Goal: Check status: Check status

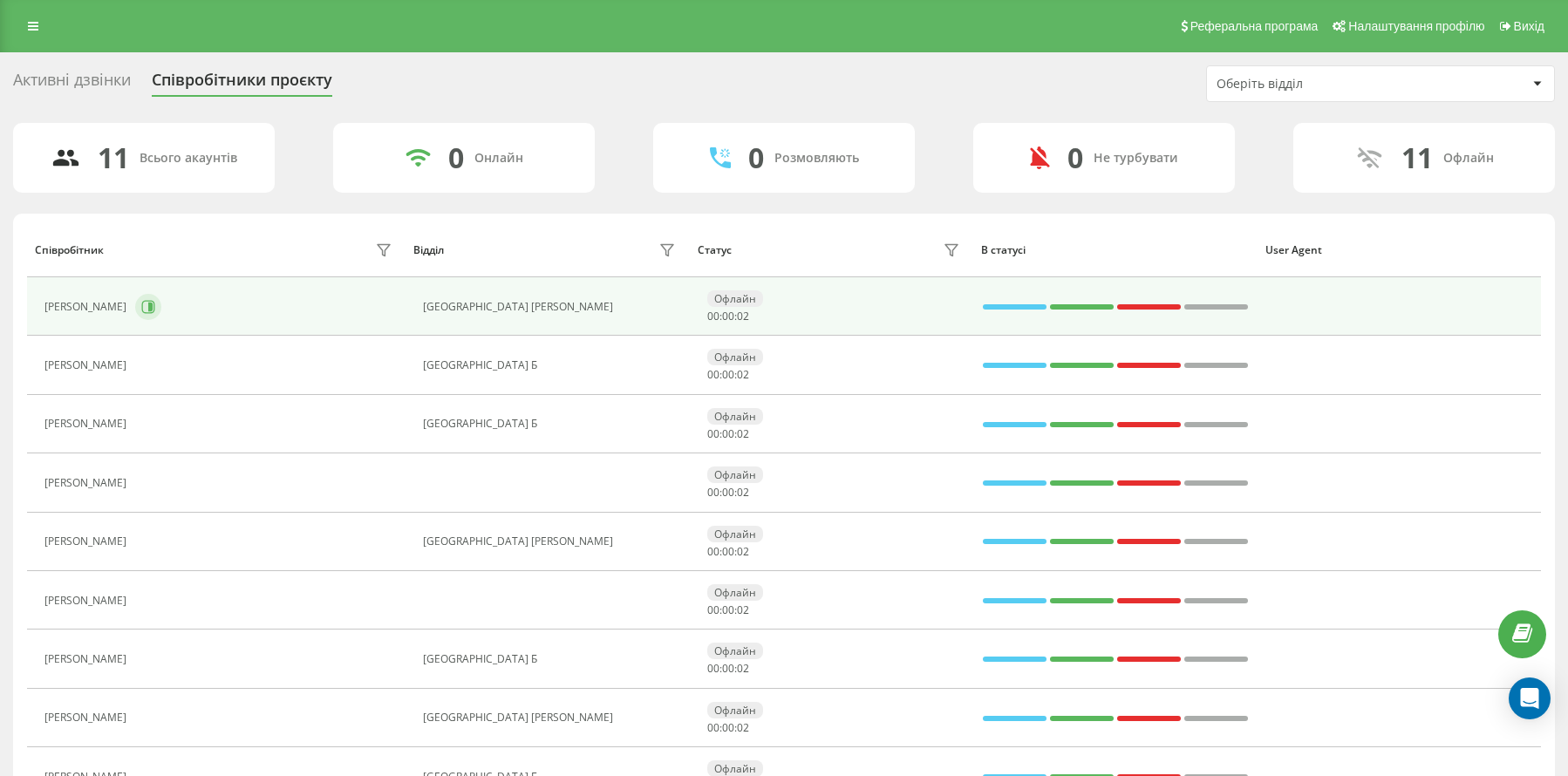
click at [152, 313] on icon at bounding box center [148, 307] width 14 height 14
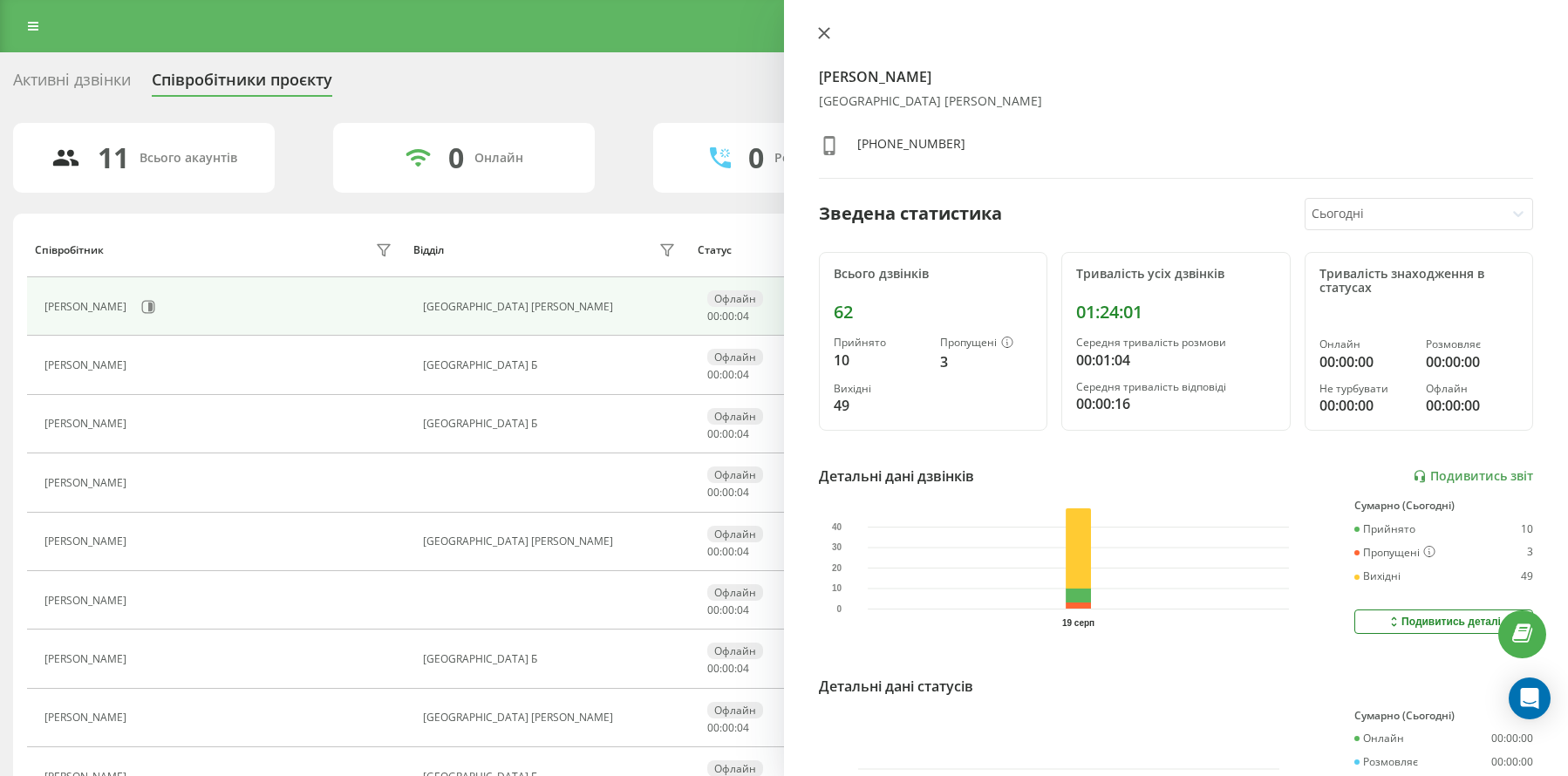
click at [819, 28] on icon at bounding box center [824, 33] width 11 height 11
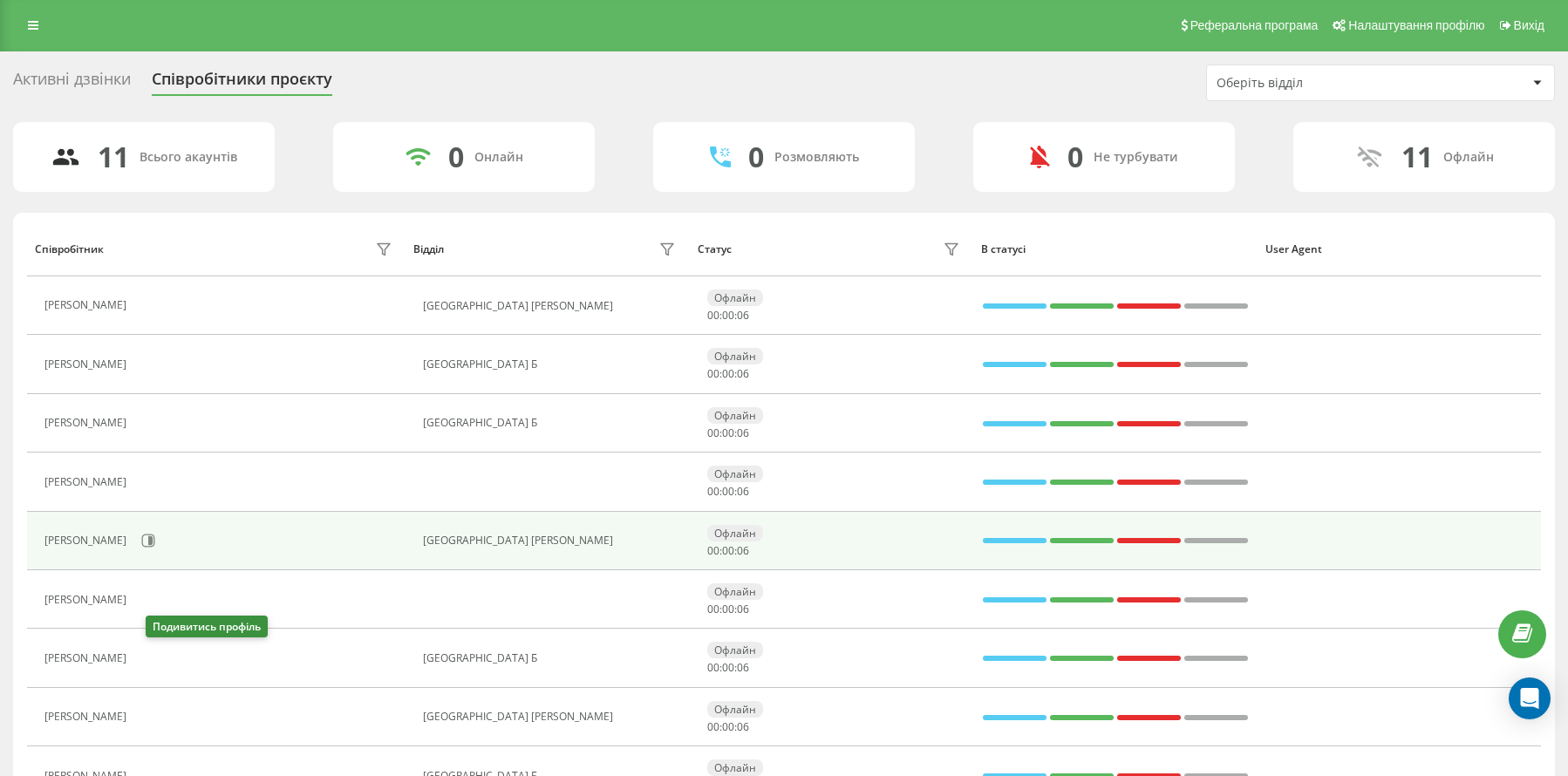
scroll to position [4, 0]
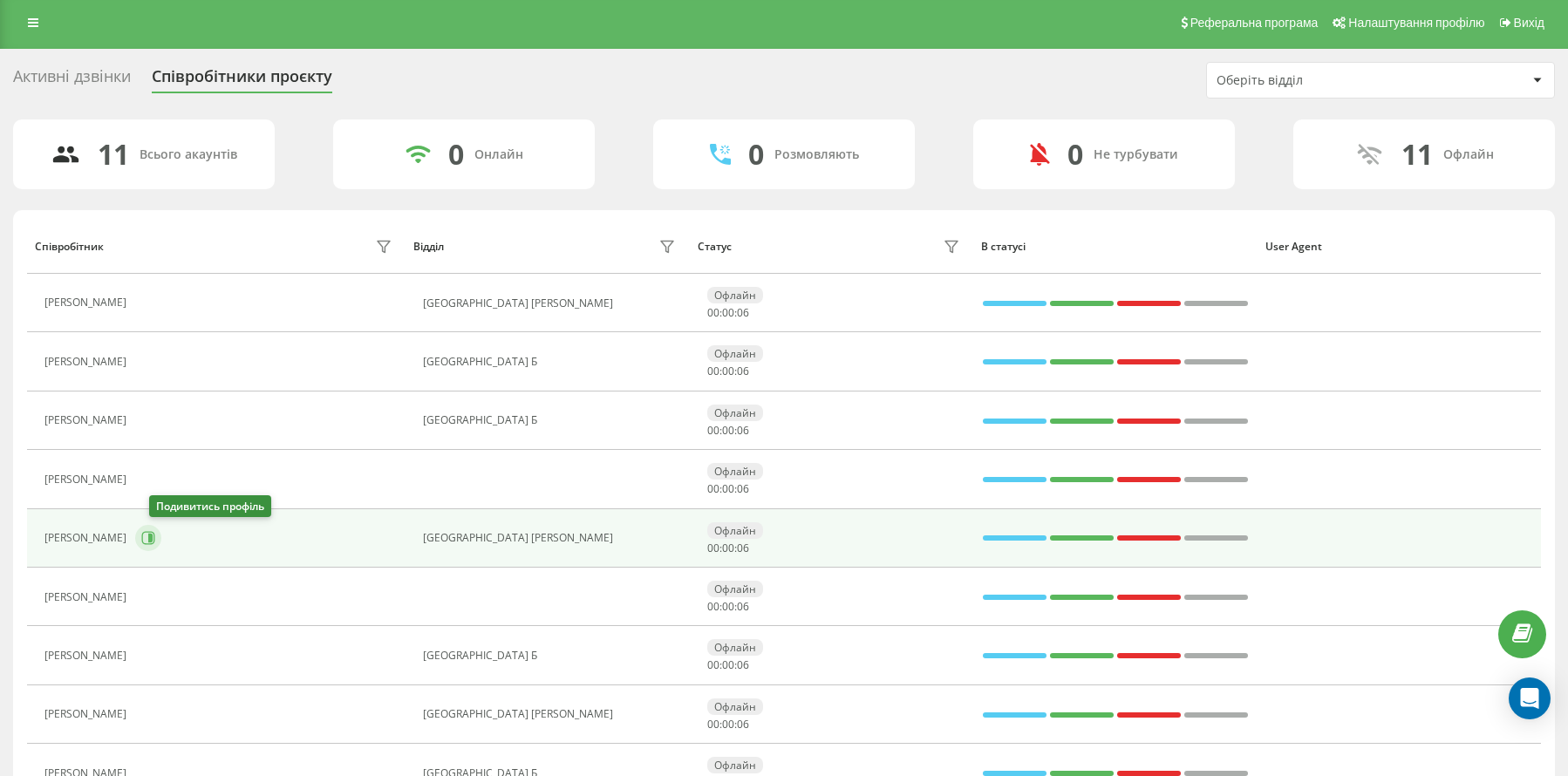
click at [156, 542] on icon at bounding box center [148, 538] width 13 height 13
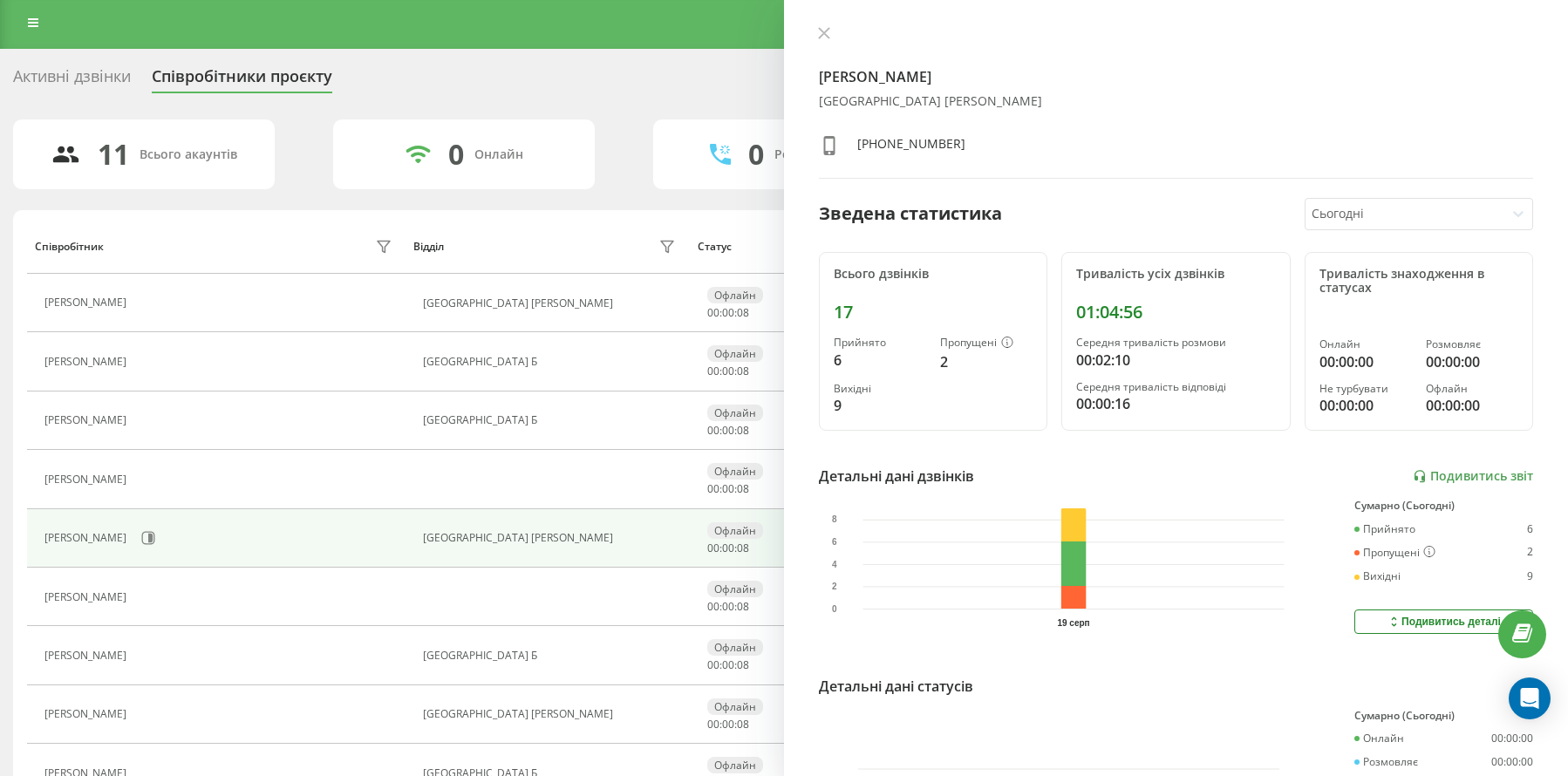
click at [825, 46] on div "[PERSON_NAME] [GEOGRAPHIC_DATA] В [PHONE_NUMBER]" at bounding box center [1176, 103] width 714 height 153
click at [819, 26] on button at bounding box center [823, 34] width 22 height 16
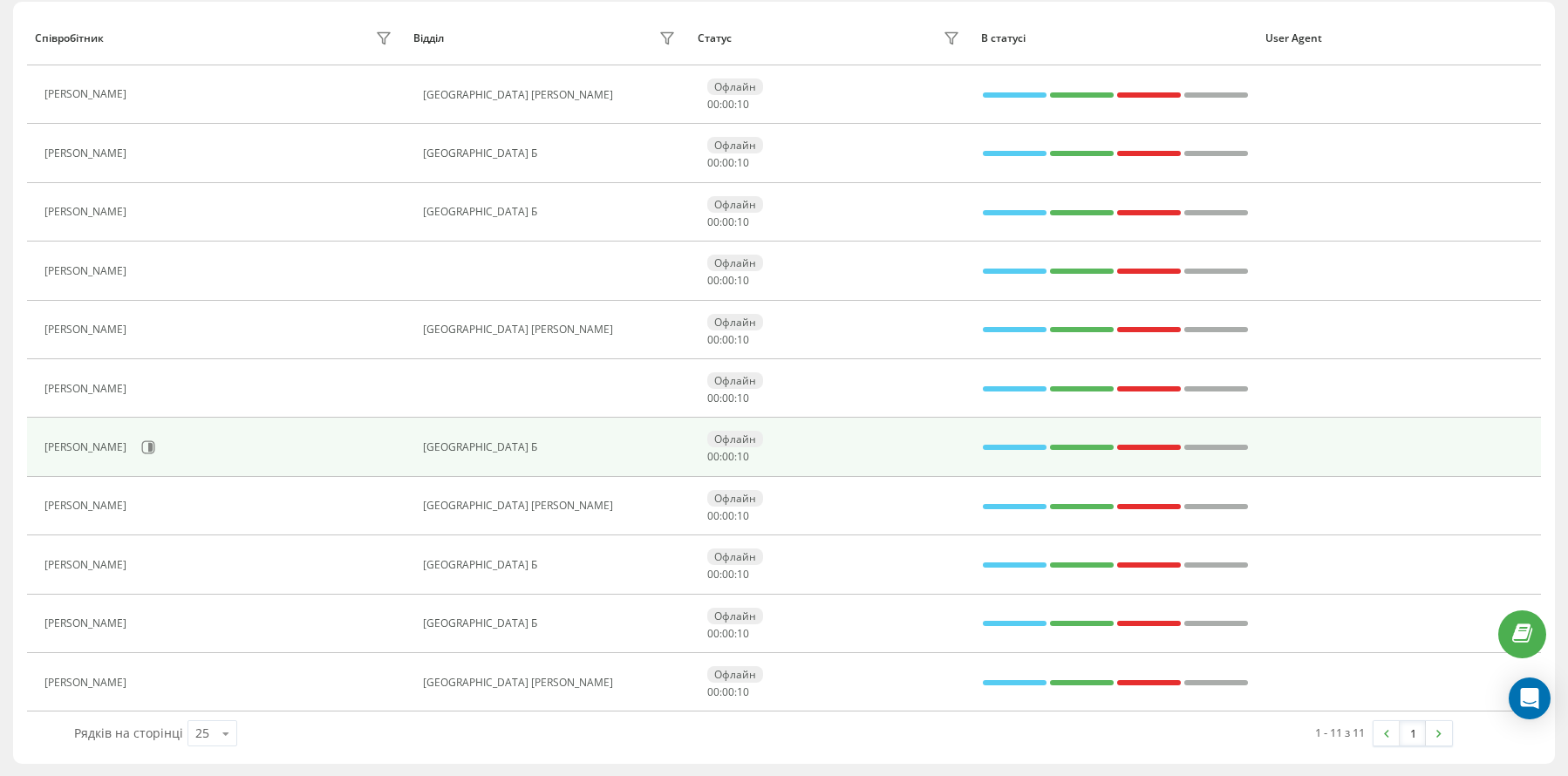
scroll to position [213, 0]
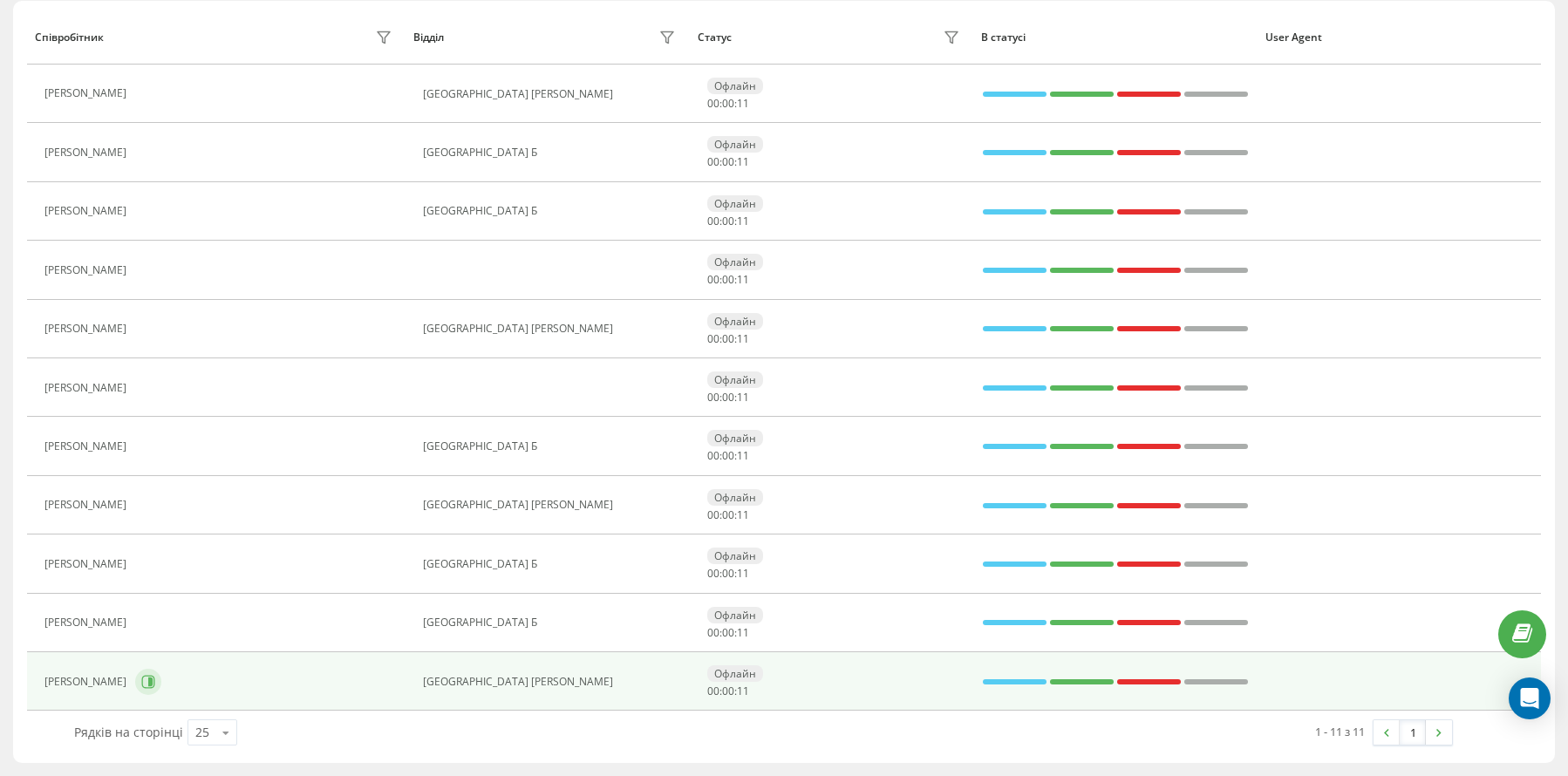
click at [141, 674] on icon at bounding box center [148, 682] width 14 height 14
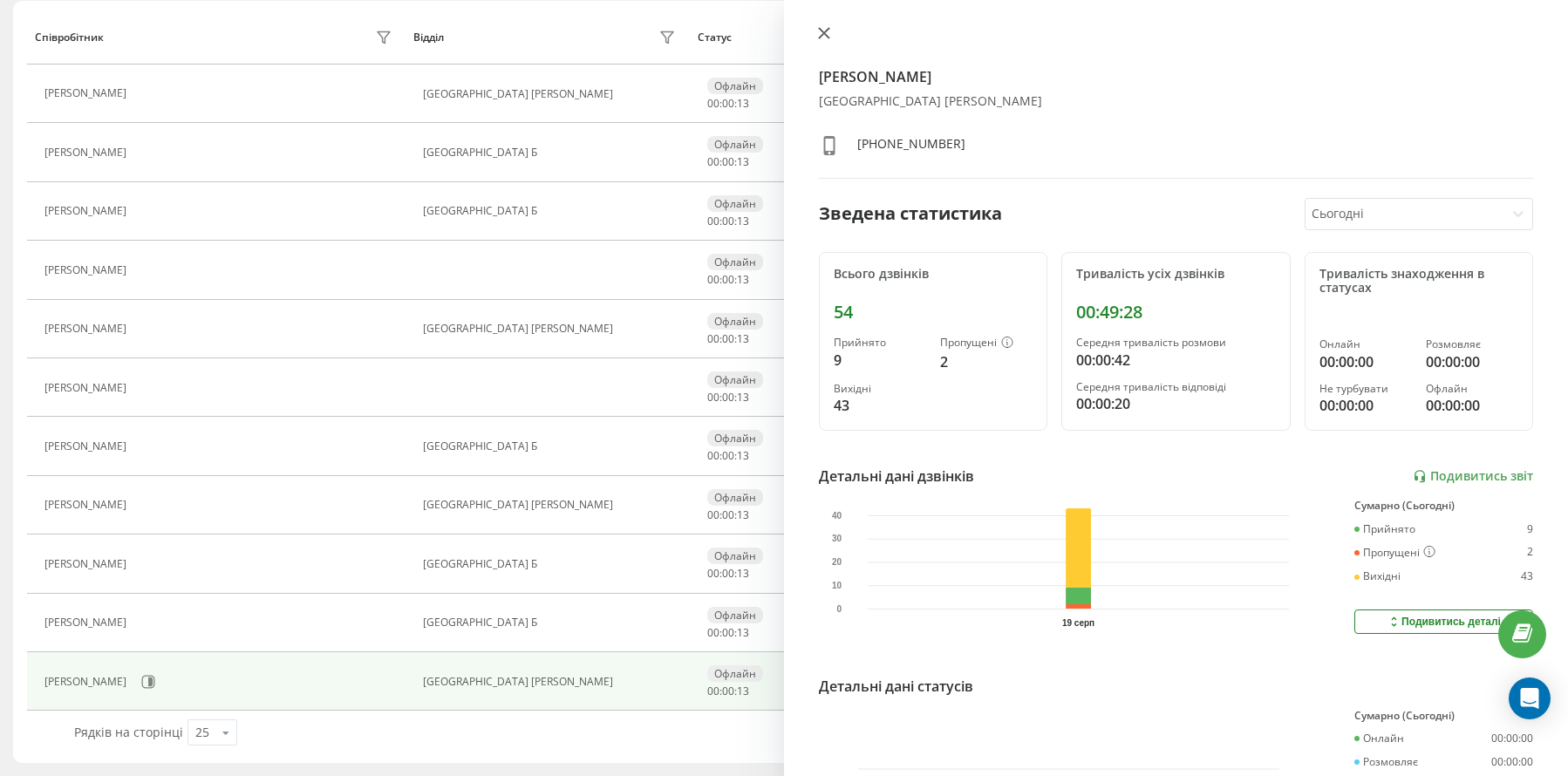
click at [828, 26] on button at bounding box center [823, 34] width 22 height 16
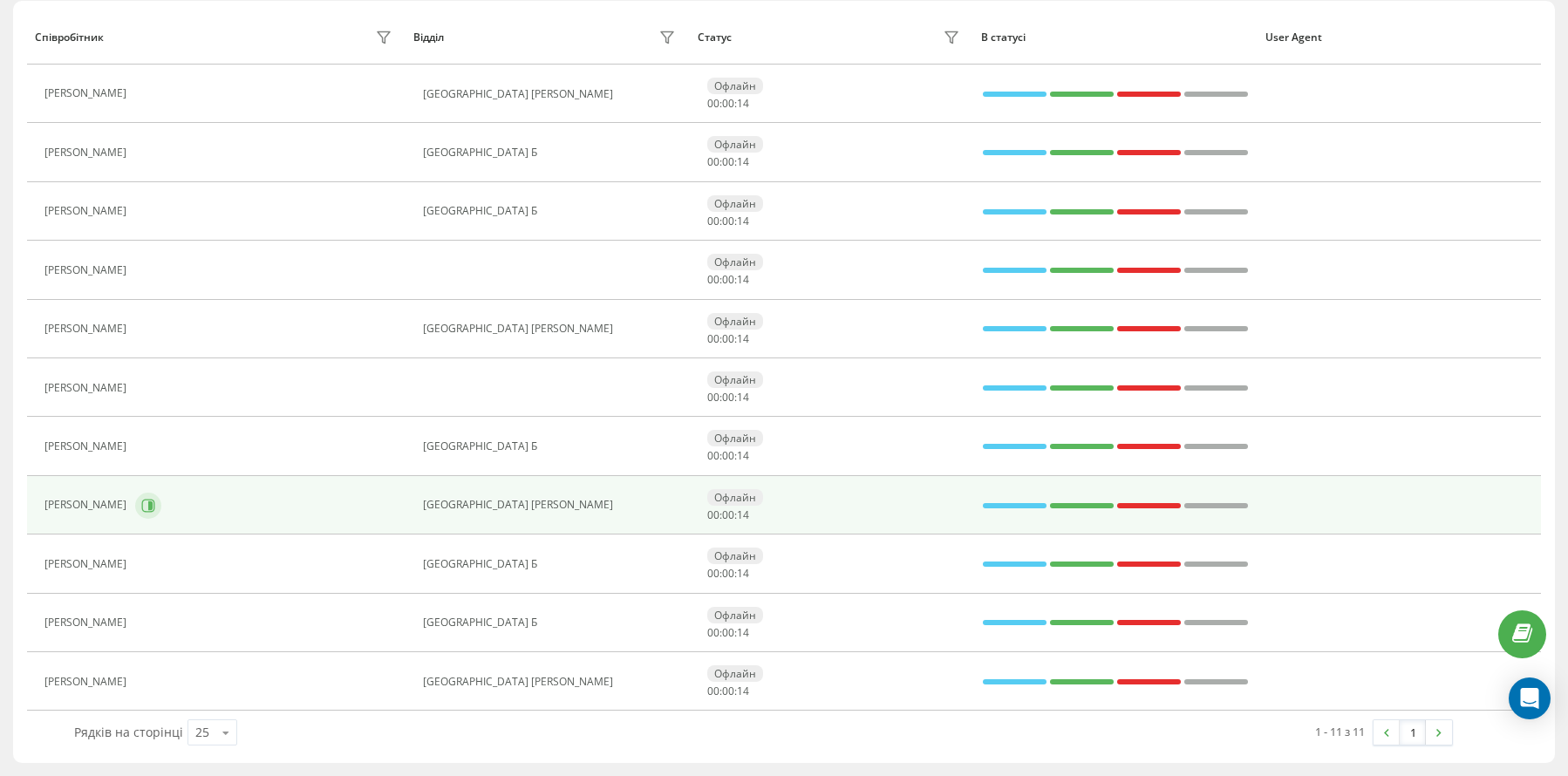
click at [148, 504] on icon at bounding box center [150, 504] width 4 height 9
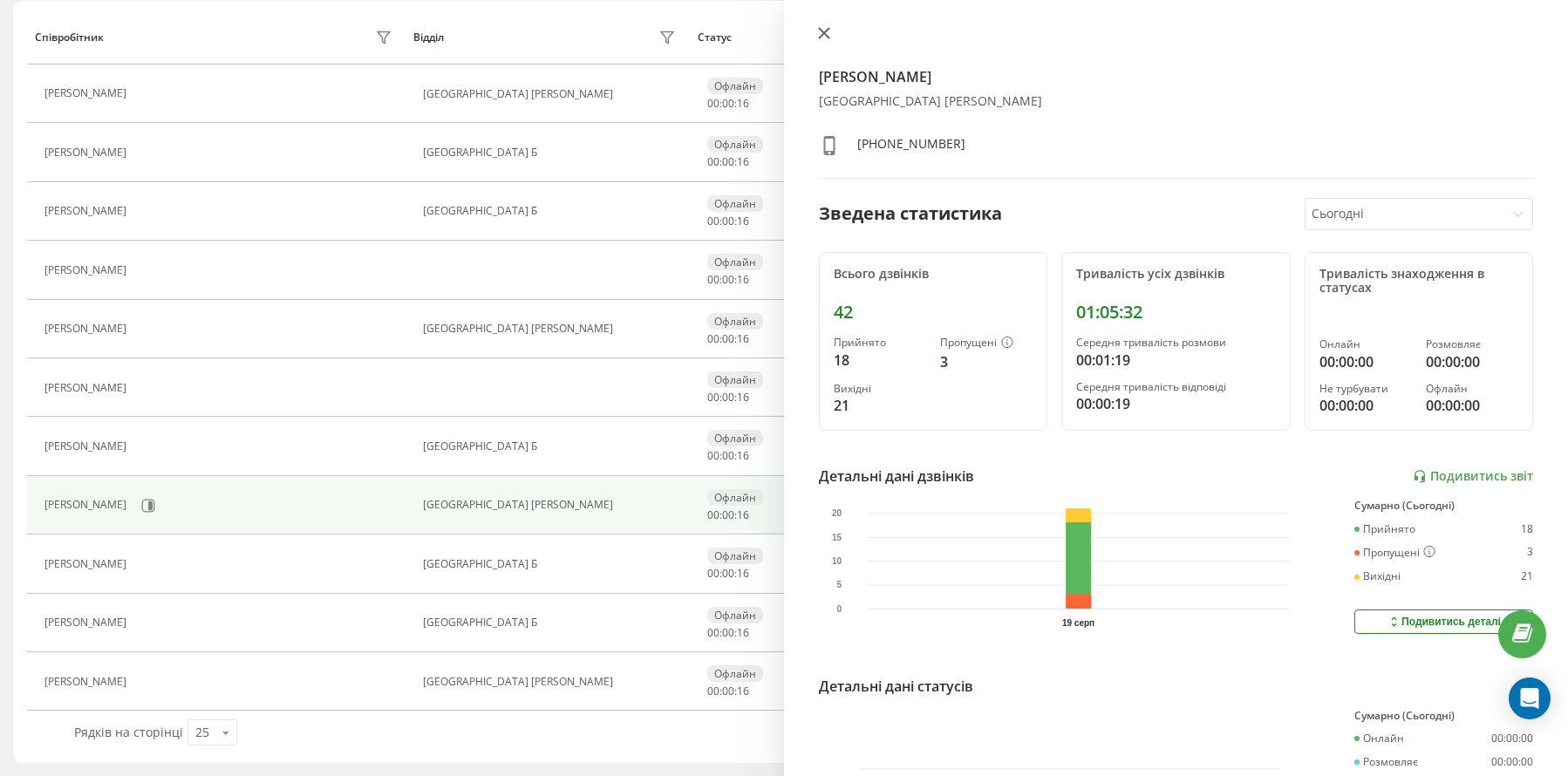
click at [812, 32] on button at bounding box center [823, 34] width 22 height 16
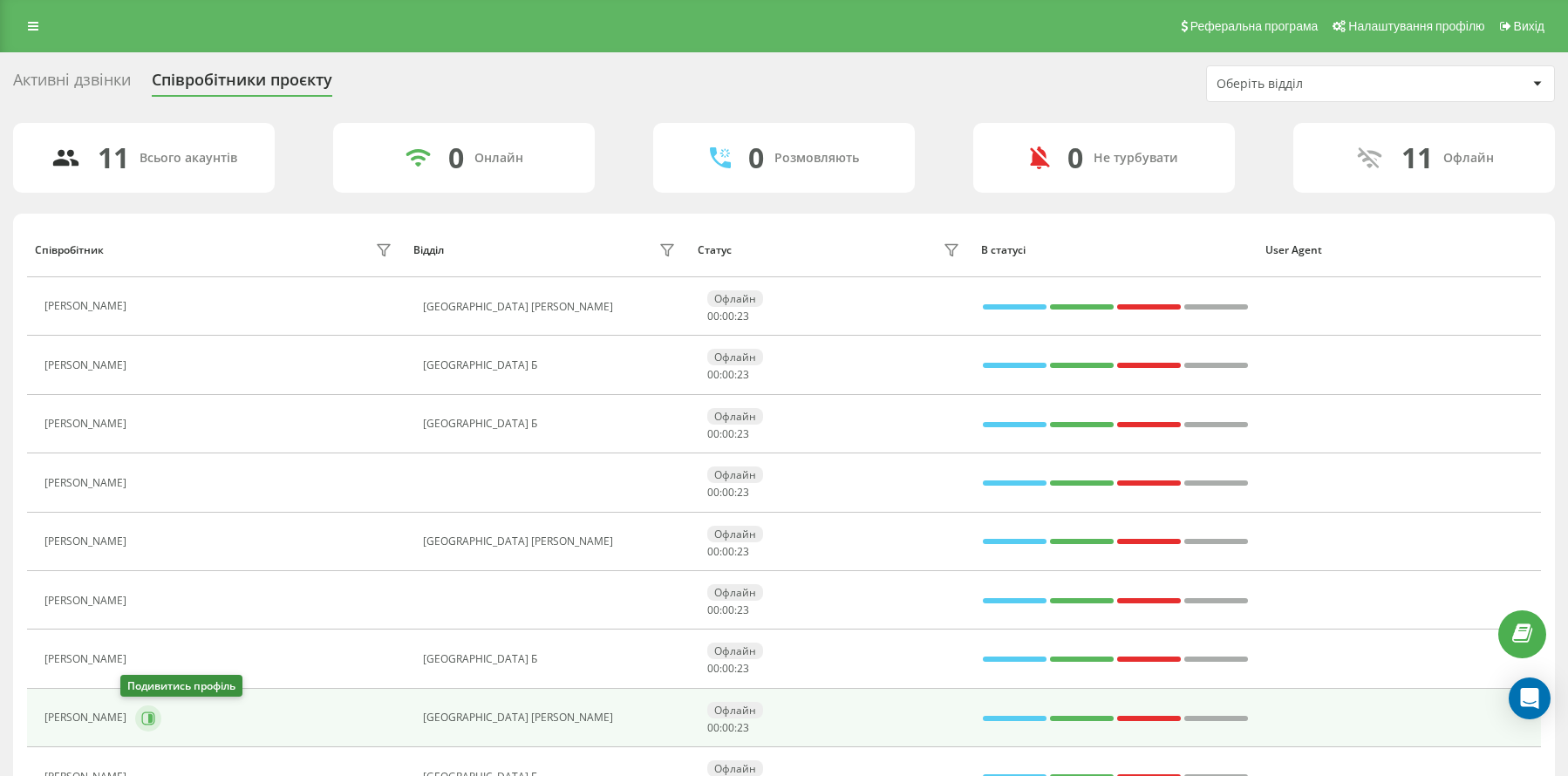
click at [142, 718] on icon at bounding box center [148, 718] width 13 height 13
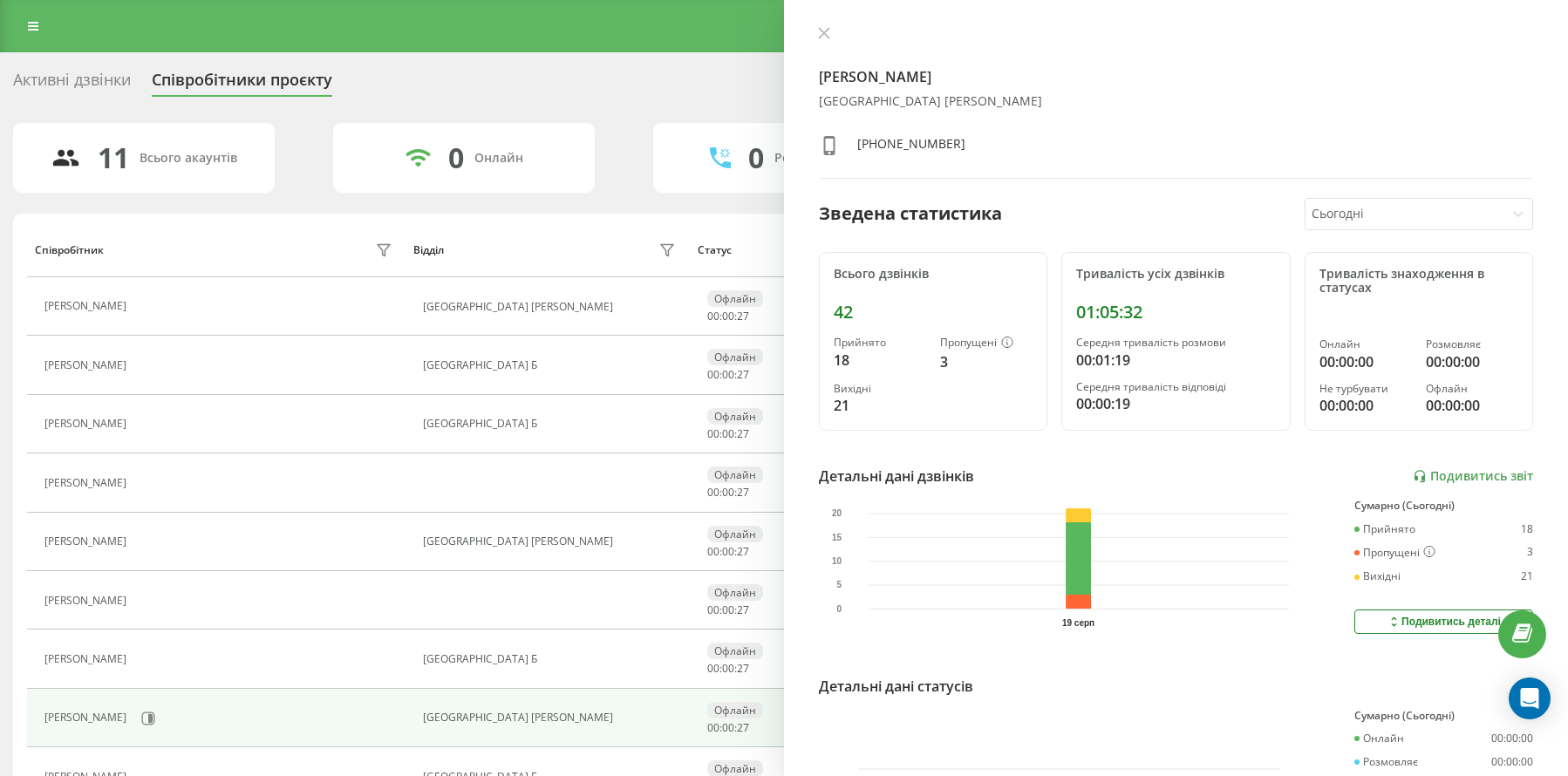
click at [1359, 213] on div at bounding box center [1404, 214] width 185 height 20
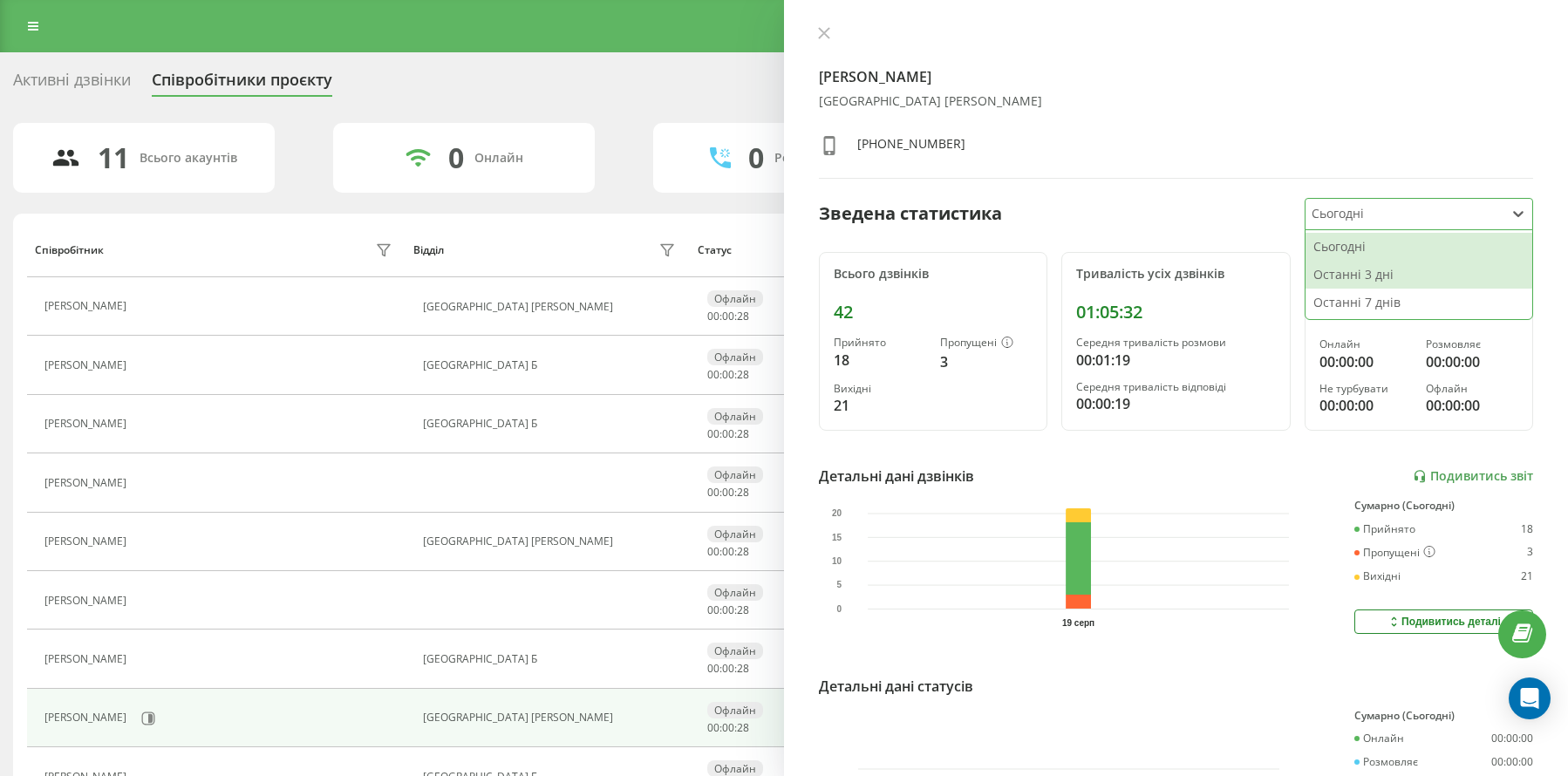
click at [1373, 280] on div "Останні 3 дні" at bounding box center [1419, 274] width 227 height 28
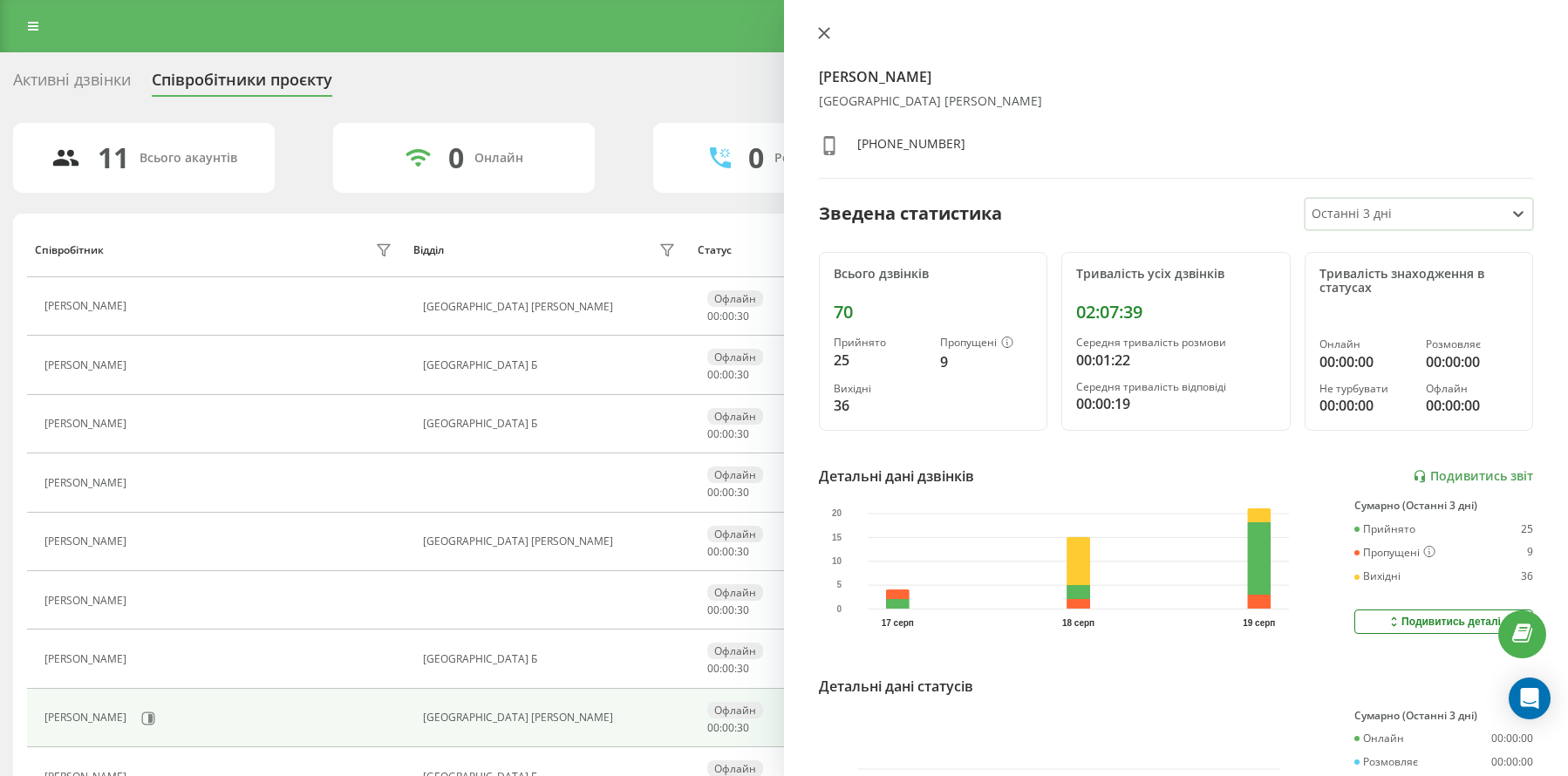
click at [826, 39] on icon at bounding box center [824, 33] width 13 height 13
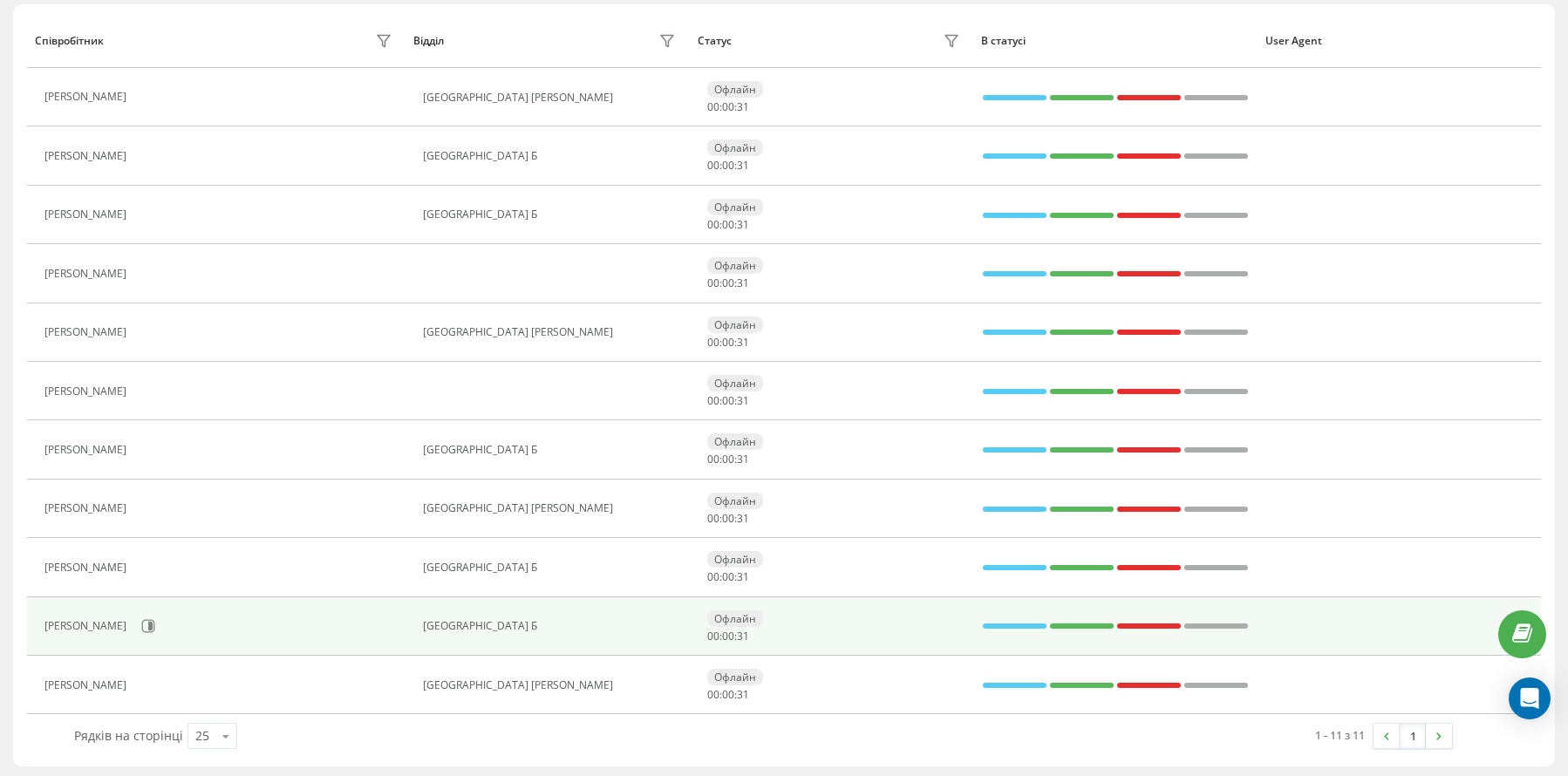
scroll to position [213, 0]
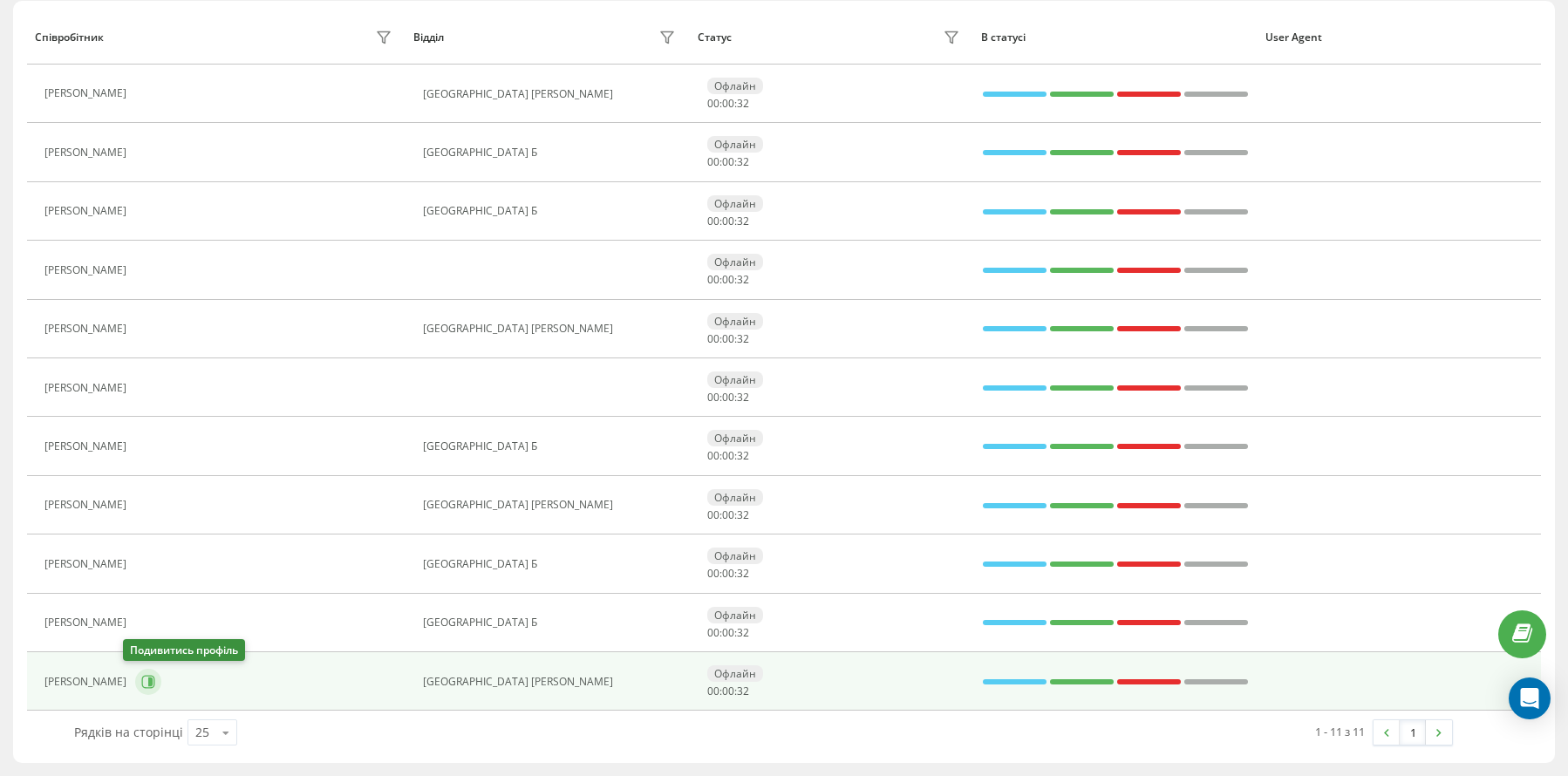
click at [148, 685] on icon at bounding box center [150, 682] width 4 height 9
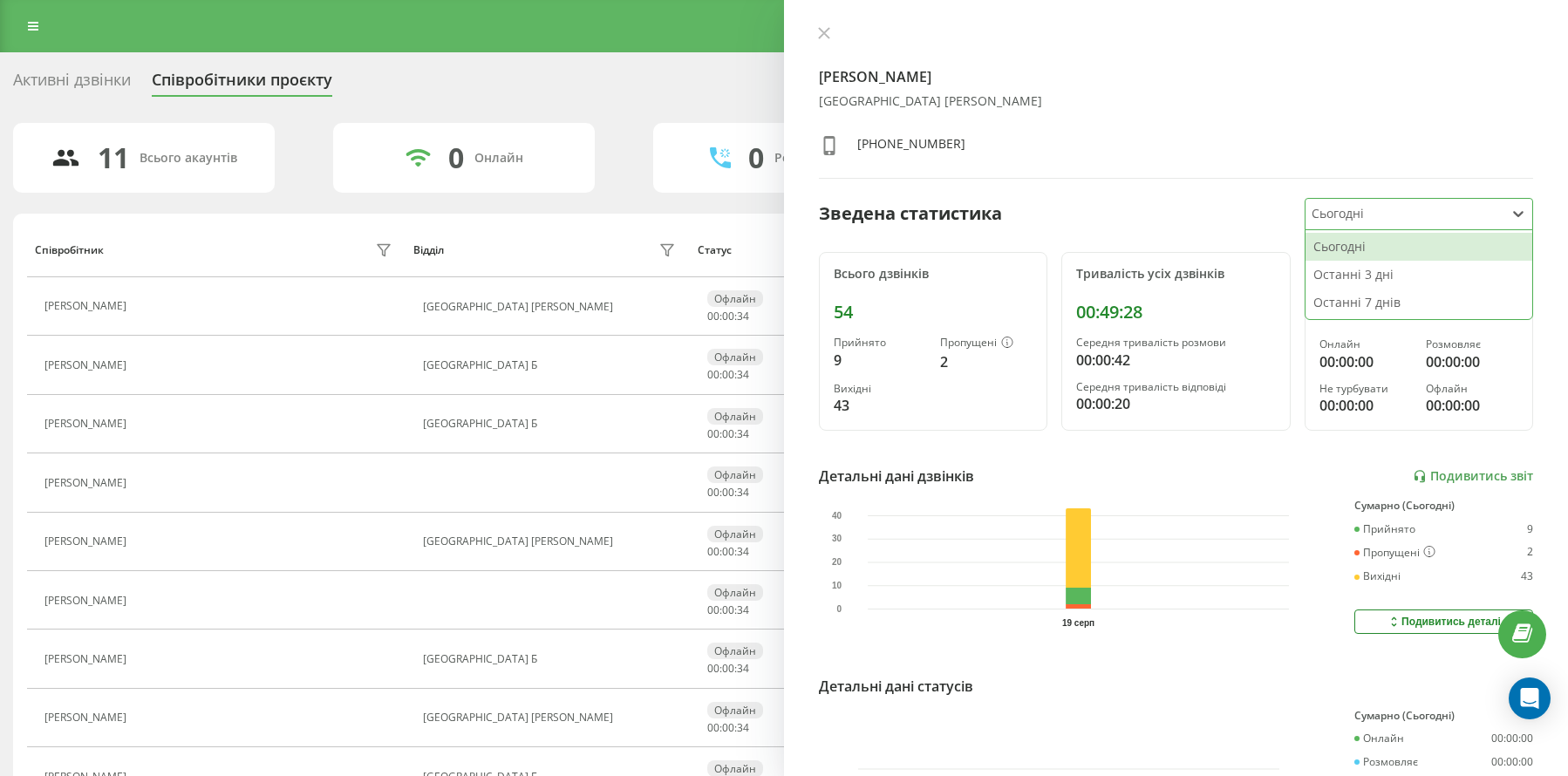
click at [1360, 220] on div at bounding box center [1404, 214] width 185 height 20
click at [1350, 277] on div "Останні 3 дні" at bounding box center [1419, 274] width 227 height 28
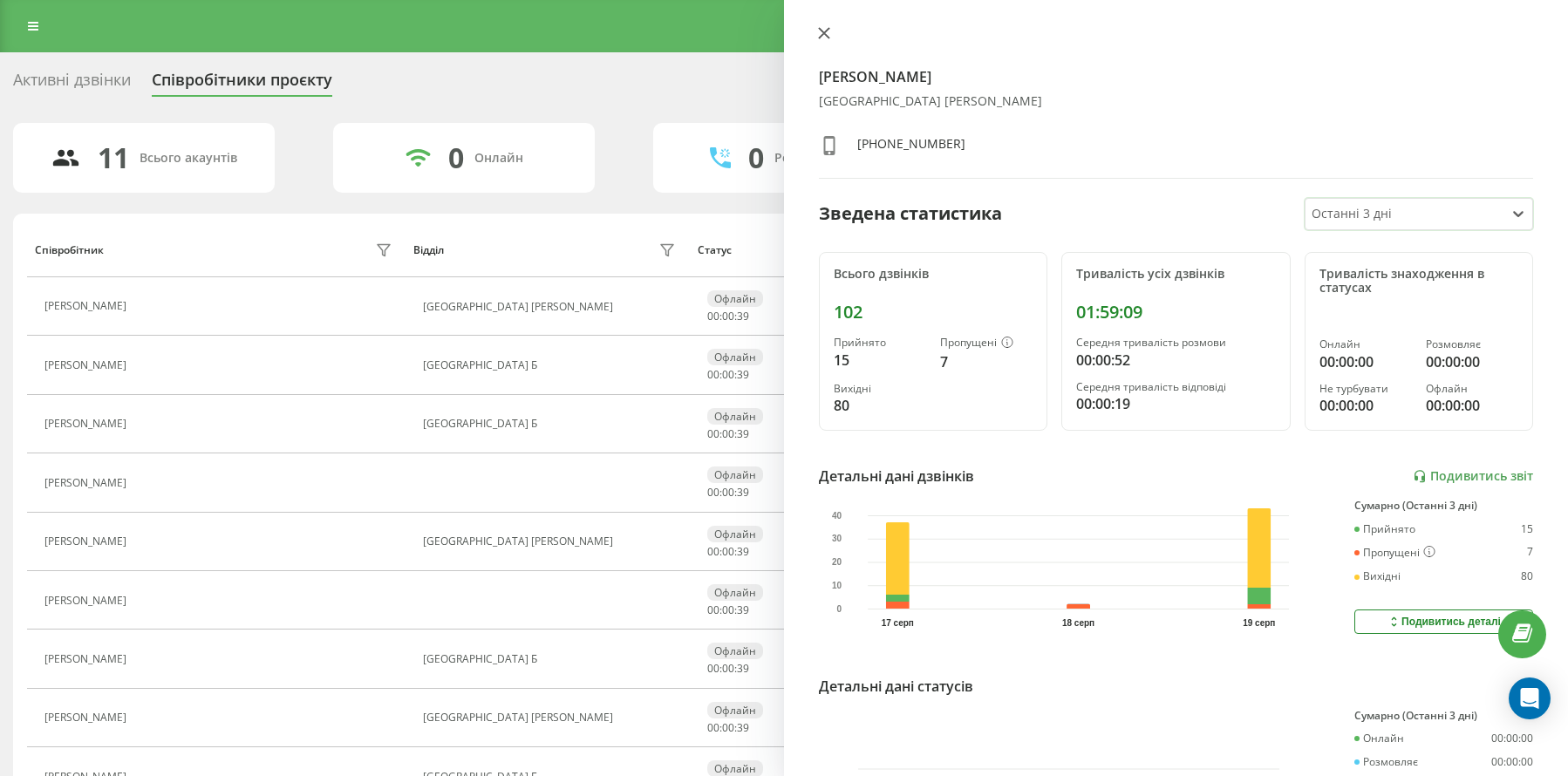
click at [821, 32] on icon at bounding box center [824, 33] width 13 height 13
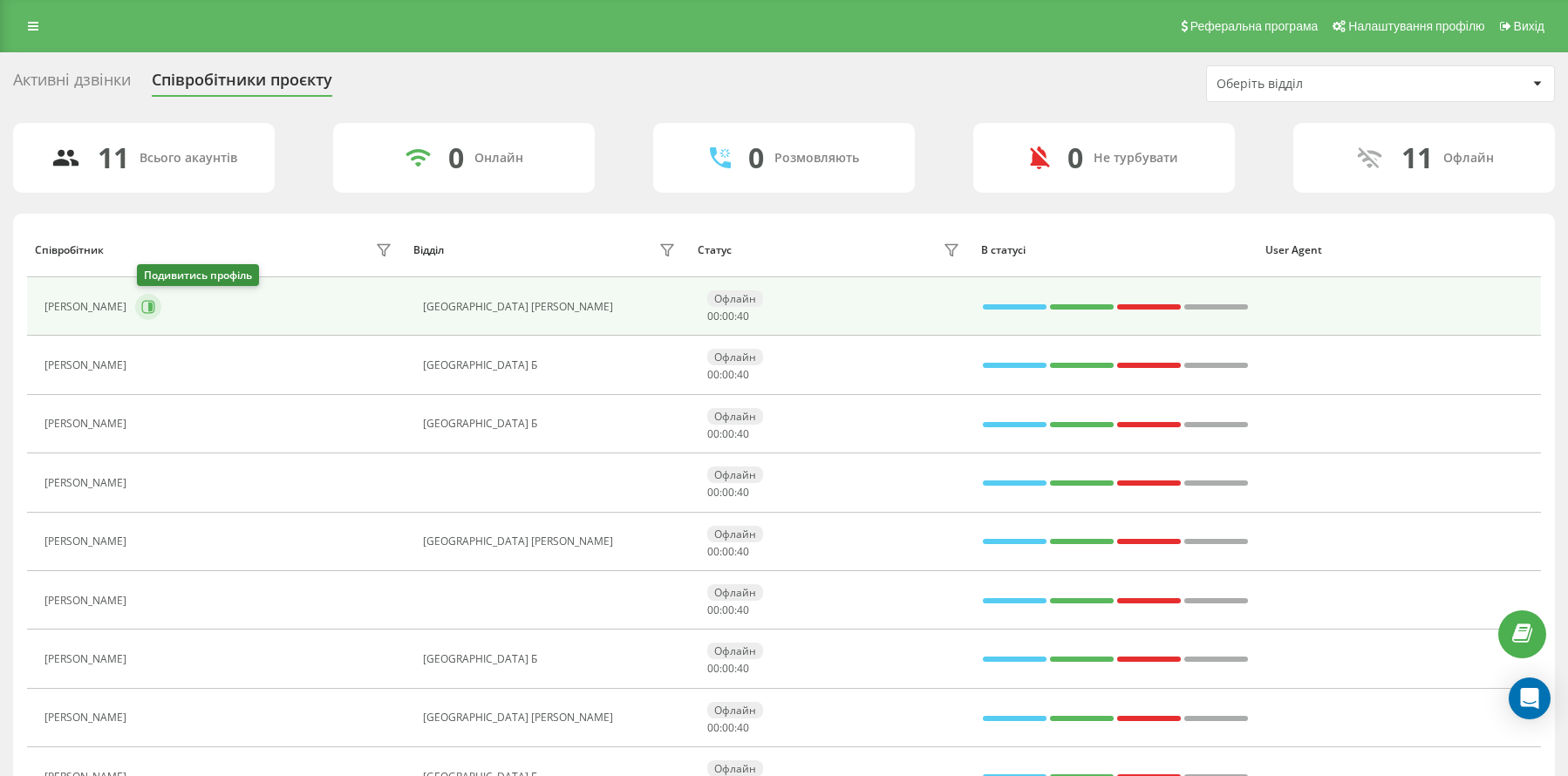
click at [151, 311] on icon at bounding box center [148, 307] width 14 height 14
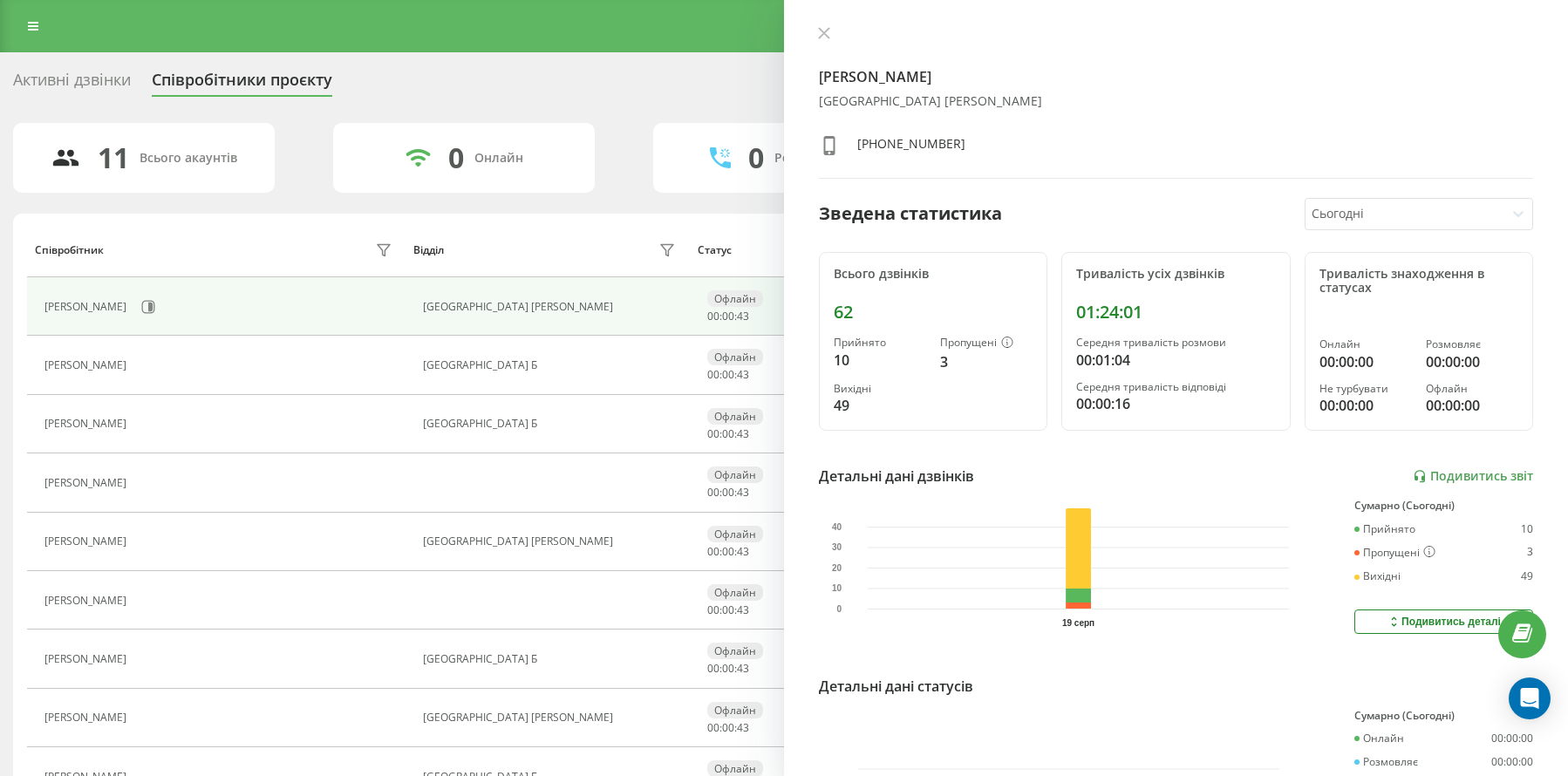
click at [1353, 204] on div at bounding box center [1404, 214] width 185 height 20
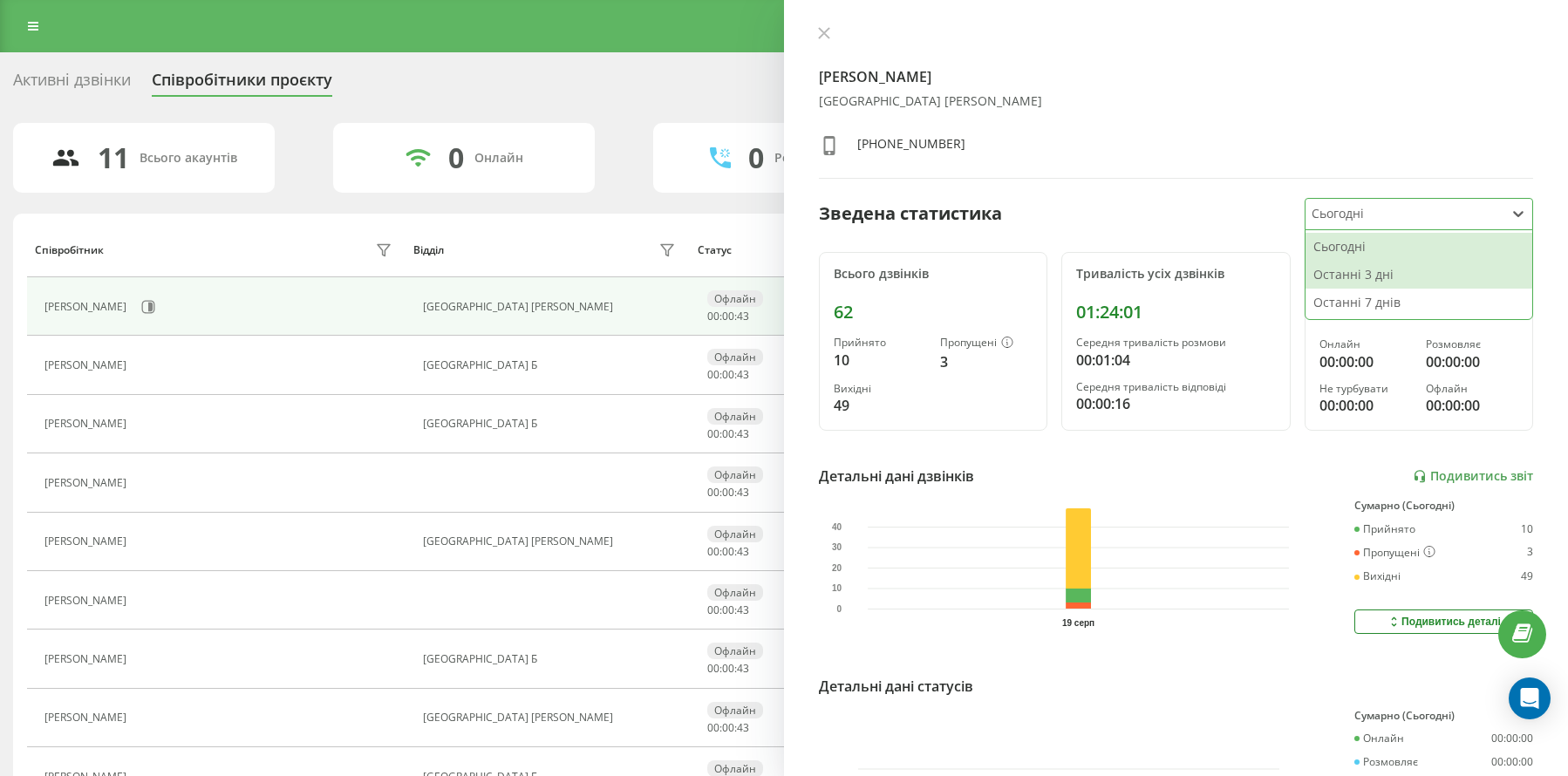
click at [1349, 267] on div "Останні 3 дні" at bounding box center [1419, 274] width 227 height 28
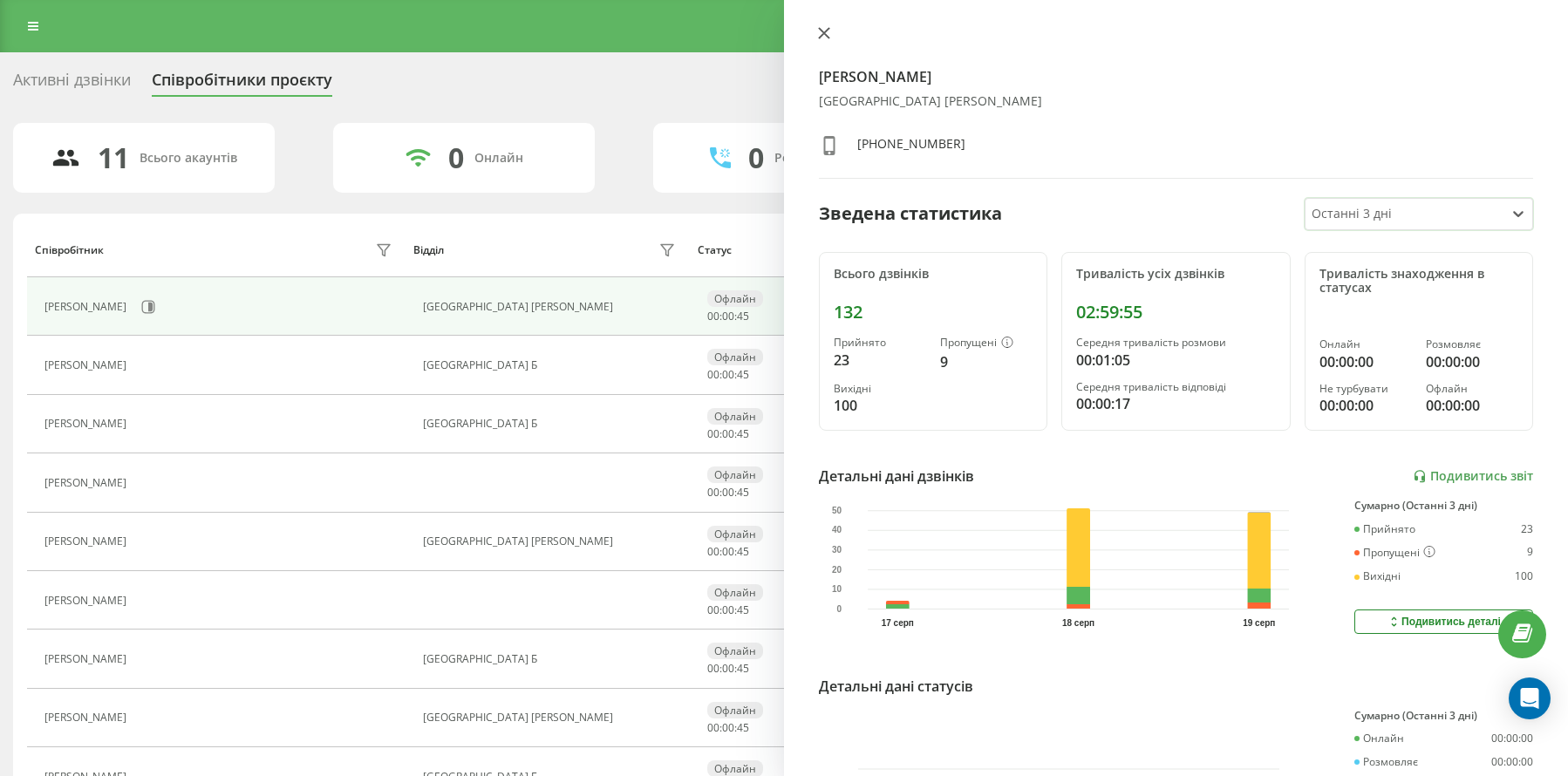
click at [826, 34] on icon at bounding box center [824, 33] width 11 height 11
